Goal: Find contact information: Find contact information

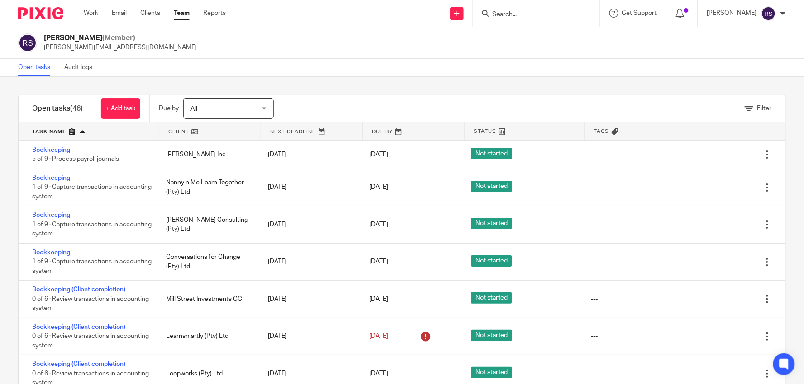
scroll to position [1439, 0]
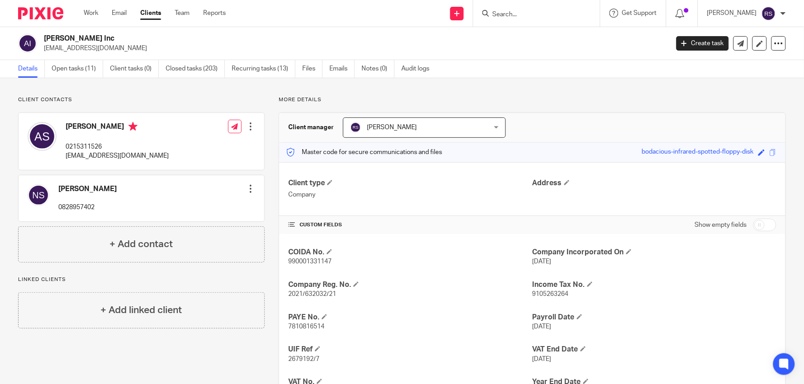
click at [142, 41] on h2 "[PERSON_NAME] Inc" at bounding box center [291, 38] width 495 height 9
click at [91, 37] on h2 "[PERSON_NAME] Inc" at bounding box center [291, 38] width 495 height 9
copy div "[PERSON_NAME] Inc"
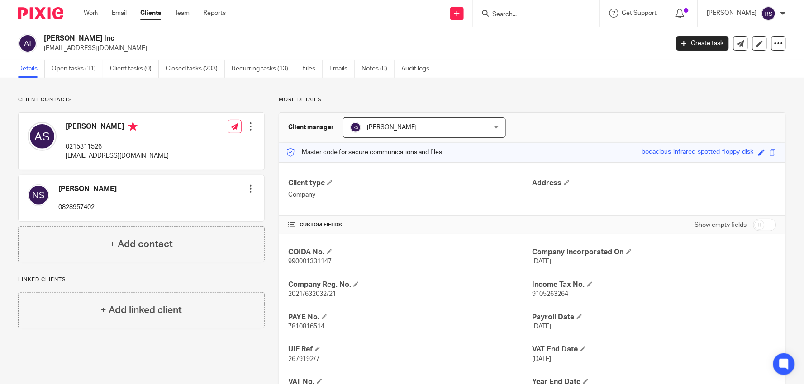
click at [160, 45] on p "info@amaalschroeder.com" at bounding box center [353, 48] width 619 height 9
